Goal: Task Accomplishment & Management: Manage account settings

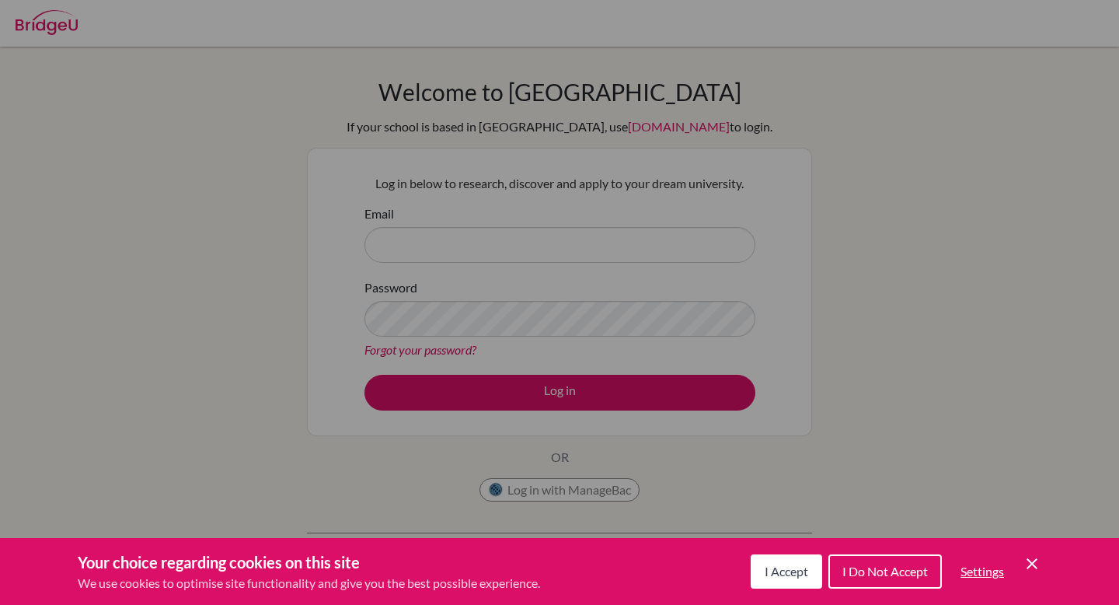
click at [1028, 561] on icon "Cookie Control Close Icon" at bounding box center [1032, 563] width 19 height 19
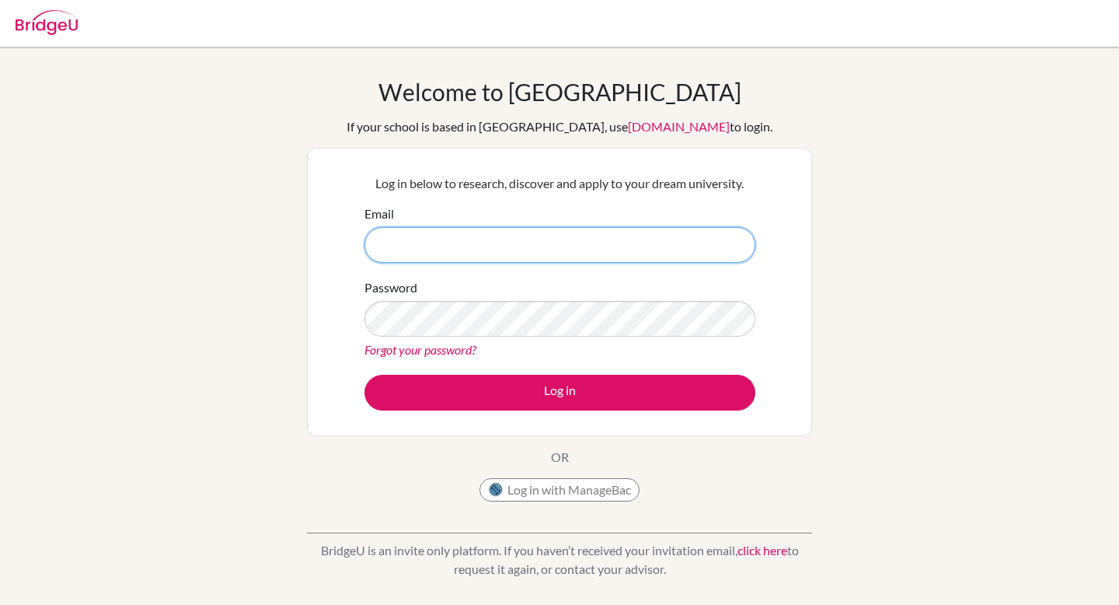
click at [448, 256] on input "Email" at bounding box center [560, 245] width 391 height 36
type input "[EMAIL_ADDRESS][DOMAIN_NAME]"
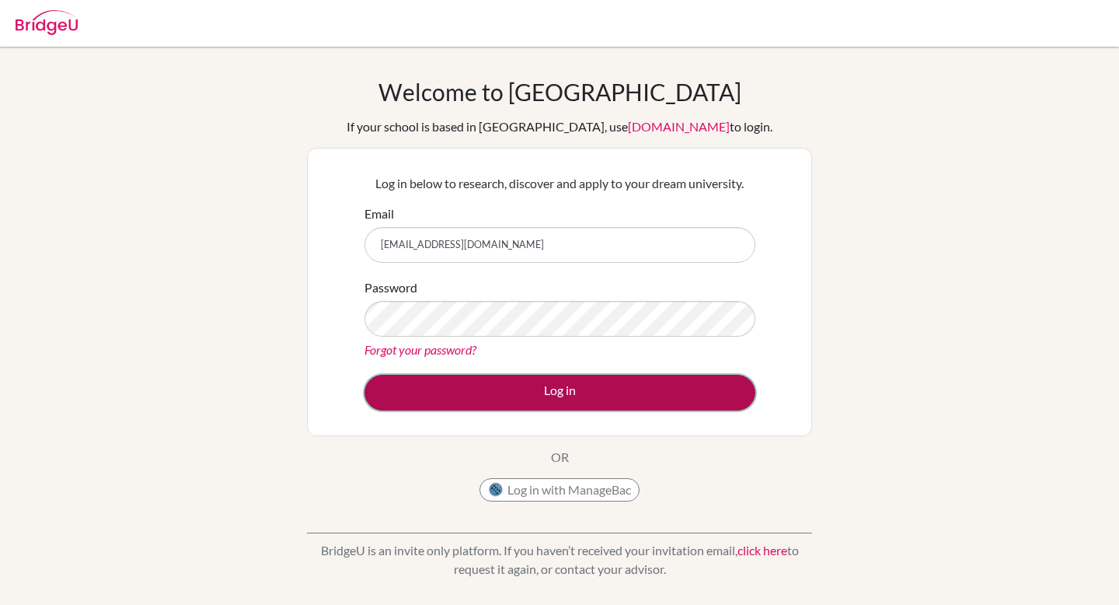
click at [543, 379] on button "Log in" at bounding box center [560, 393] width 391 height 36
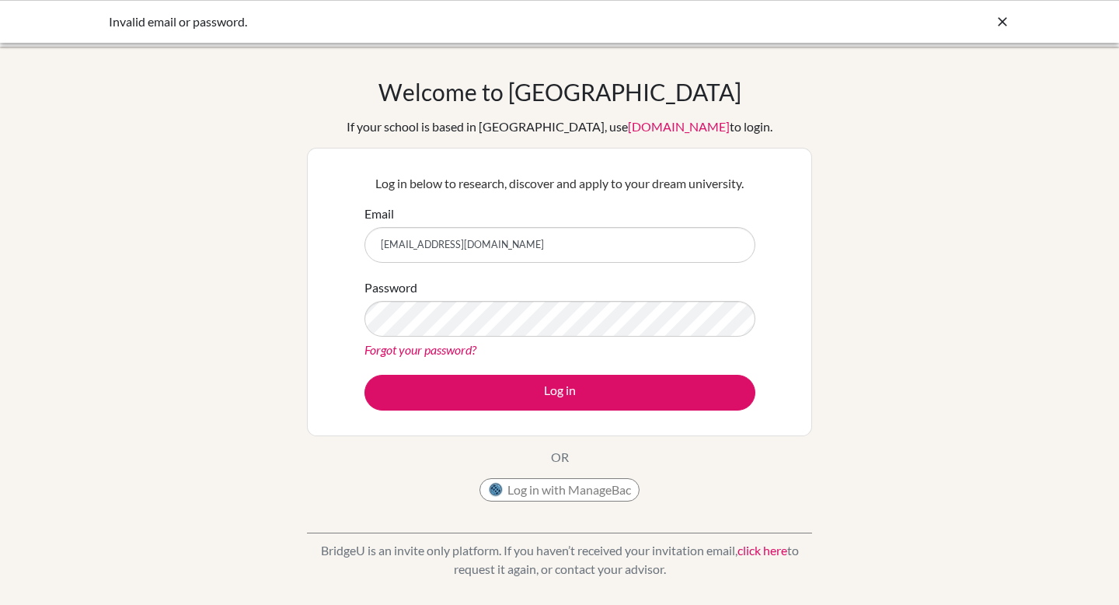
click at [429, 353] on link "Forgot your password?" at bounding box center [421, 349] width 112 height 15
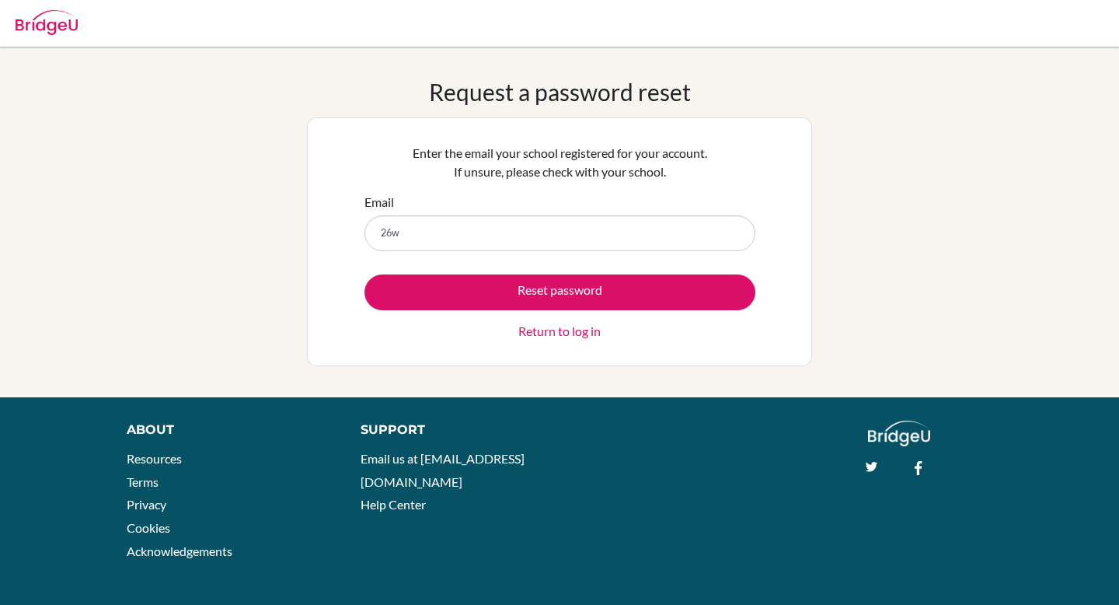
type input "[EMAIL_ADDRESS][DOMAIN_NAME]"
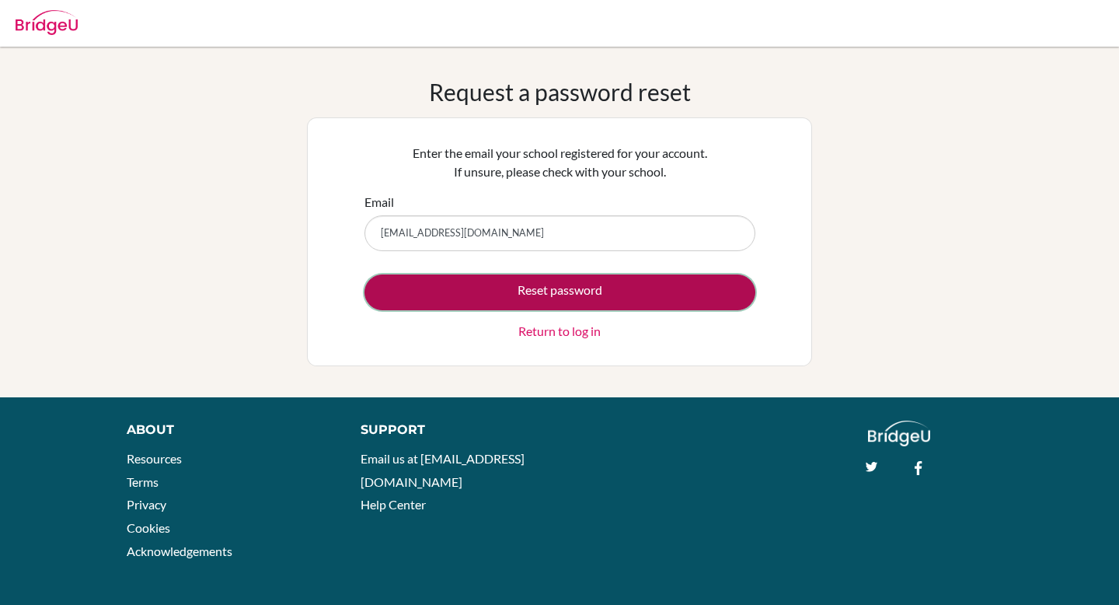
click at [590, 297] on button "Reset password" at bounding box center [560, 292] width 391 height 36
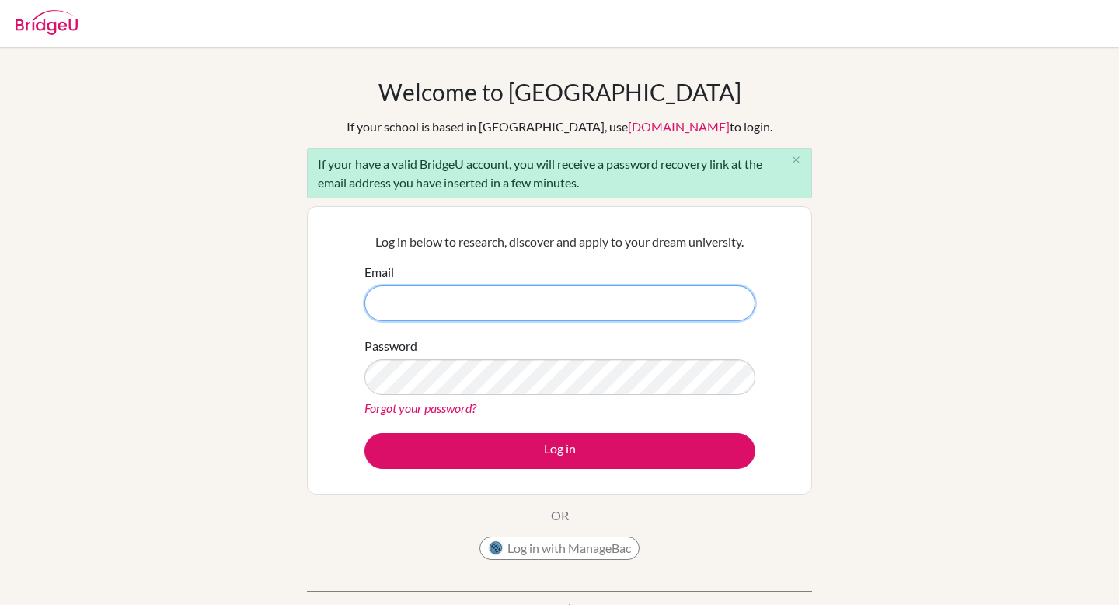
click at [582, 302] on input "Email" at bounding box center [560, 303] width 391 height 36
type input "[EMAIL_ADDRESS][DOMAIN_NAME]"
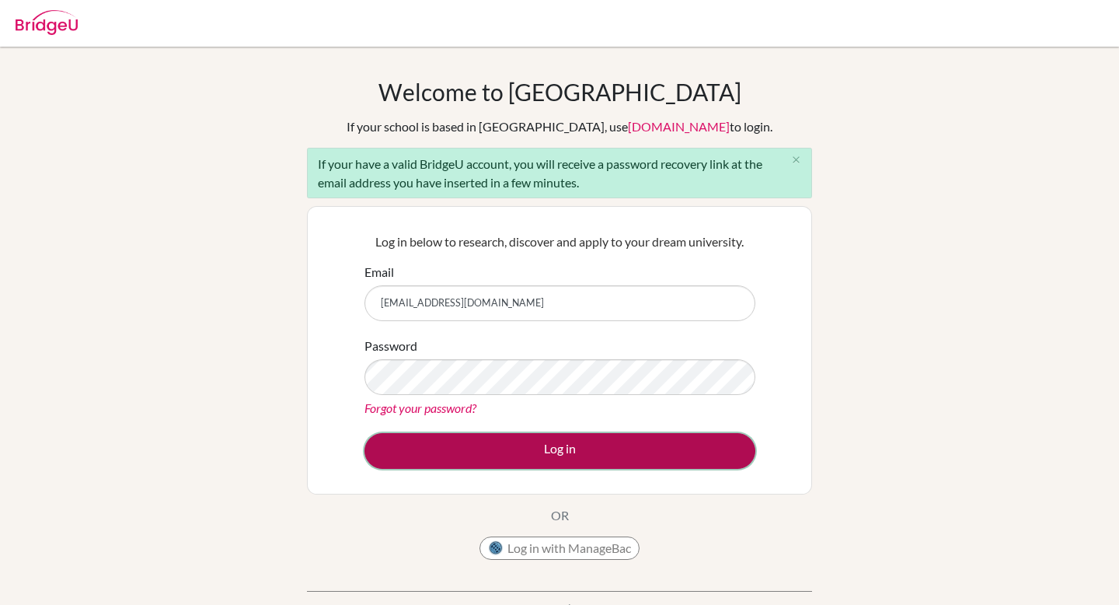
click at [547, 444] on button "Log in" at bounding box center [560, 451] width 391 height 36
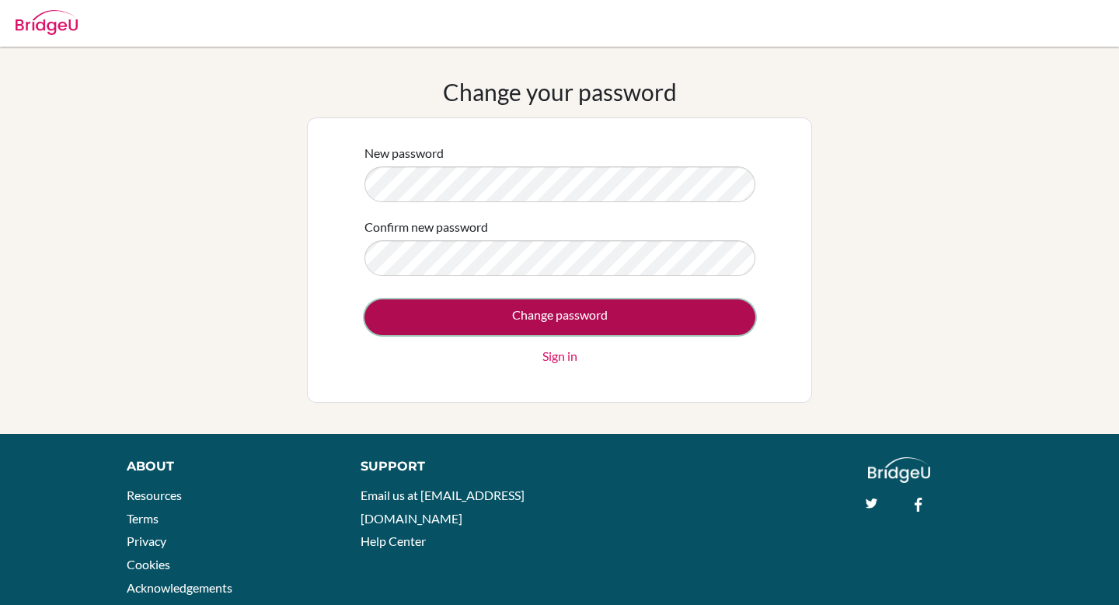
click at [591, 310] on input "Change password" at bounding box center [560, 317] width 391 height 36
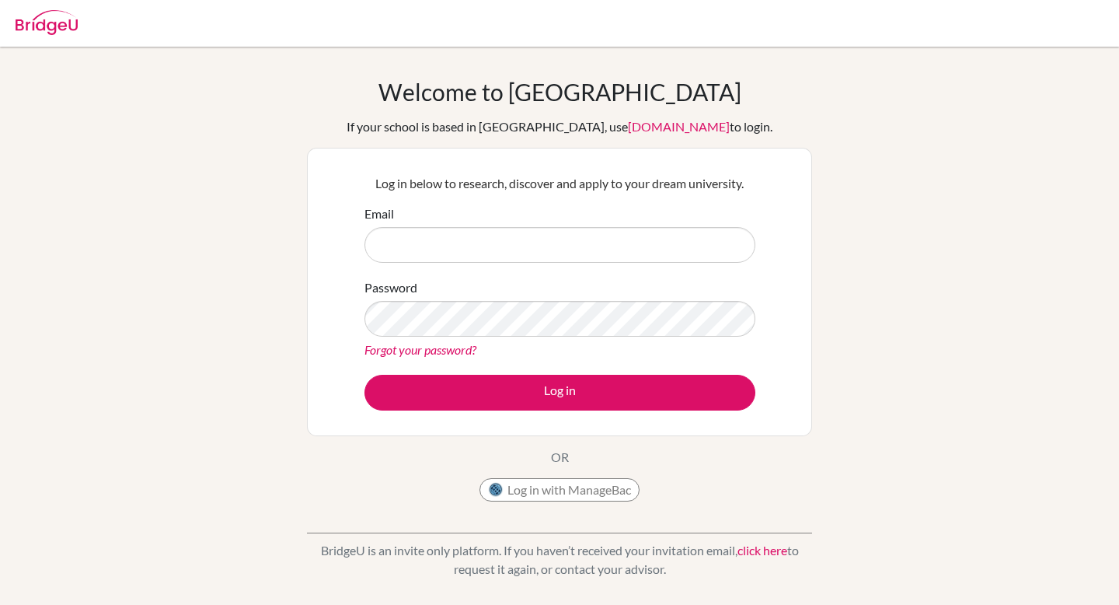
type input "[EMAIL_ADDRESS][DOMAIN_NAME]"
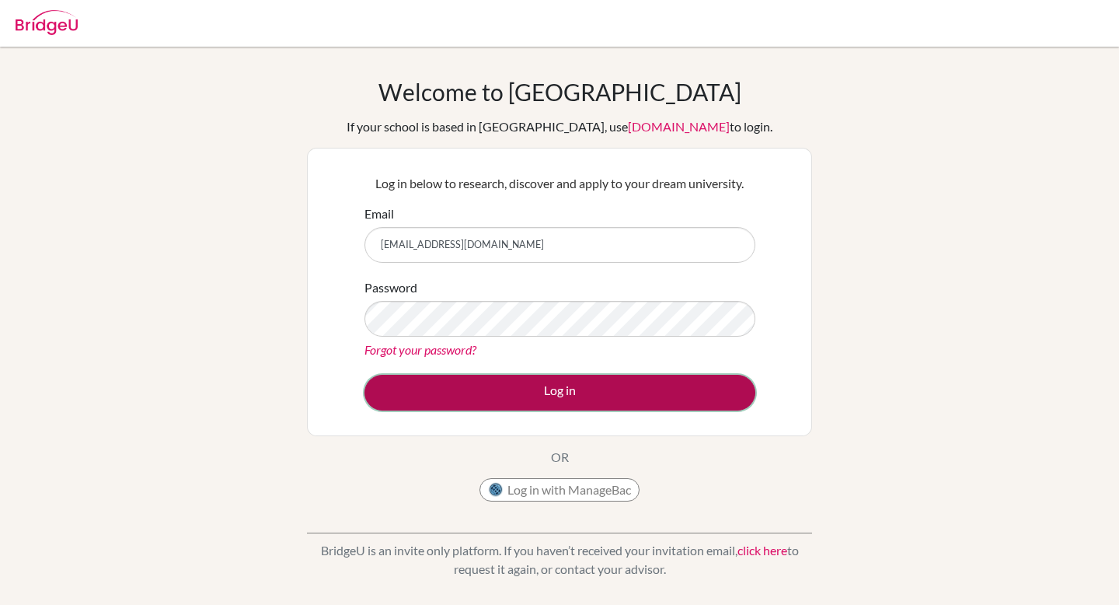
click at [548, 399] on button "Log in" at bounding box center [560, 393] width 391 height 36
